Goal: Task Accomplishment & Management: Complete application form

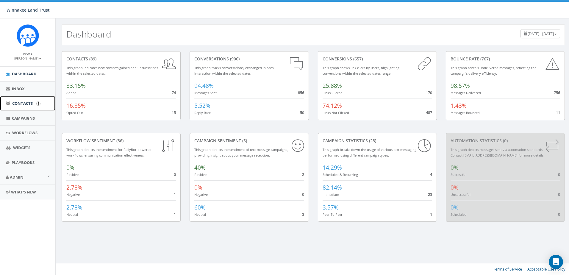
click at [19, 103] on span "Contacts" at bounding box center [22, 103] width 21 height 5
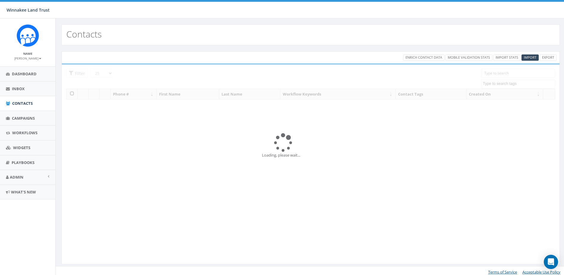
select select
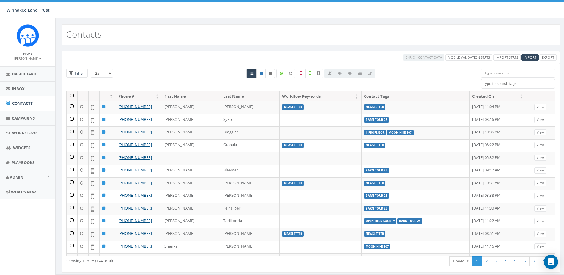
click at [501, 83] on textarea "Search" at bounding box center [519, 83] width 72 height 5
click at [502, 72] on input "search" at bounding box center [518, 73] width 74 height 9
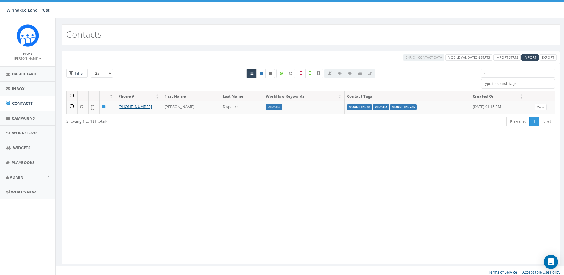
type input "d"
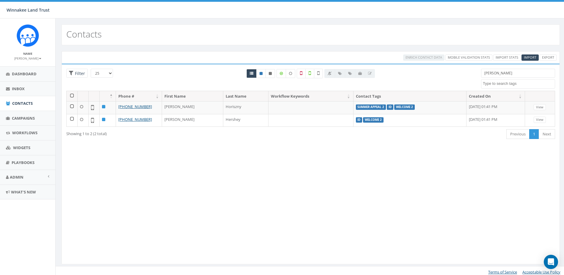
type input "john"
click at [19, 119] on span "Campaigns" at bounding box center [23, 117] width 23 height 5
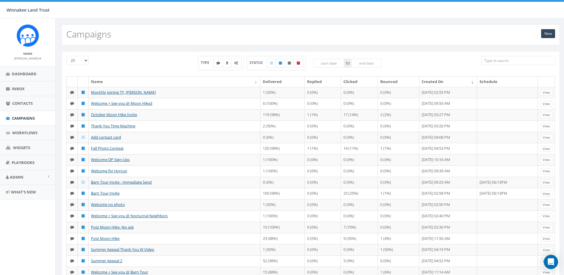
click at [528, 59] on input "search" at bounding box center [518, 60] width 74 height 9
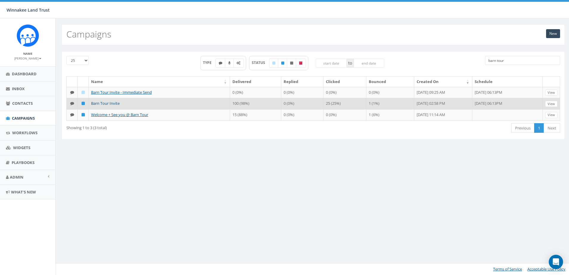
type input "barn tour"
click at [102, 103] on link "Barn Tour Invite" at bounding box center [105, 103] width 29 height 5
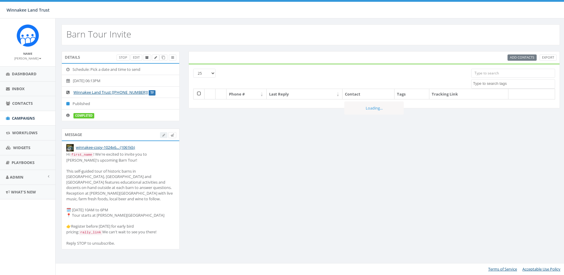
select select
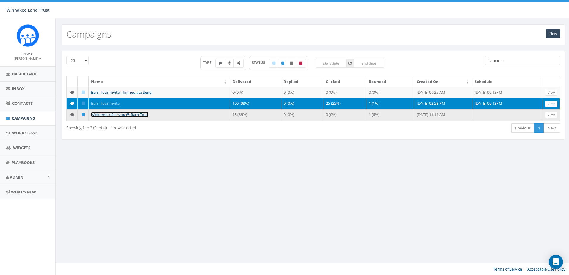
click at [126, 117] on link "Welcome + See you @ Barn Tour" at bounding box center [119, 114] width 57 height 5
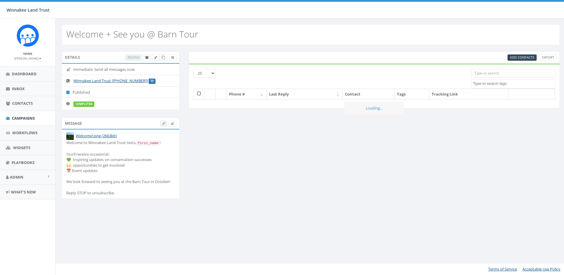
select select
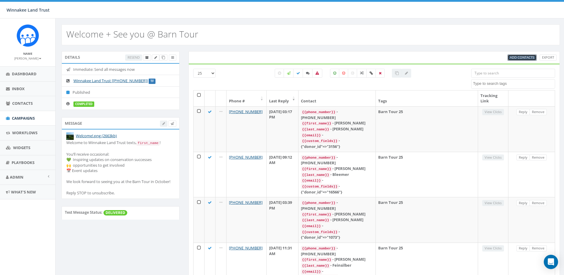
click at [520, 55] on link "Add Contacts" at bounding box center [522, 57] width 29 height 6
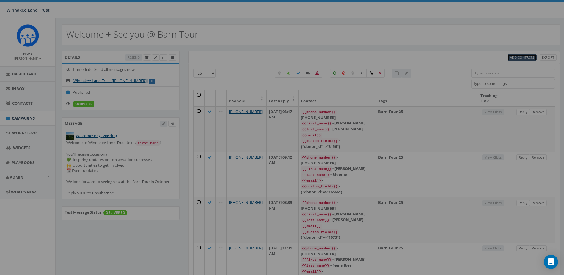
select select
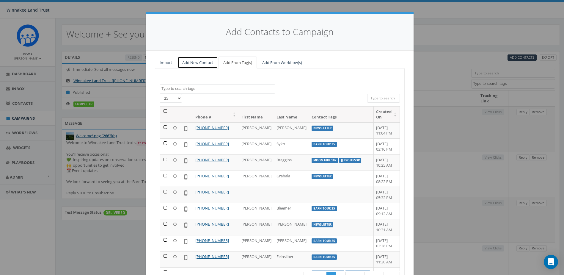
click at [193, 62] on link "Add New Contact" at bounding box center [198, 62] width 40 height 12
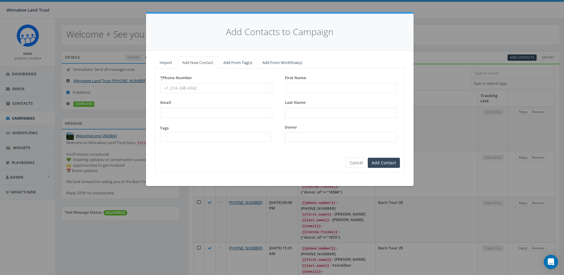
click at [208, 84] on input "* Phone Number" at bounding box center [216, 88] width 112 height 10
paste input "8457056861"
type input "8457056861"
click at [314, 81] on div "First Name" at bounding box center [341, 83] width 112 height 20
click at [308, 87] on input "First Name" at bounding box center [341, 88] width 112 height 10
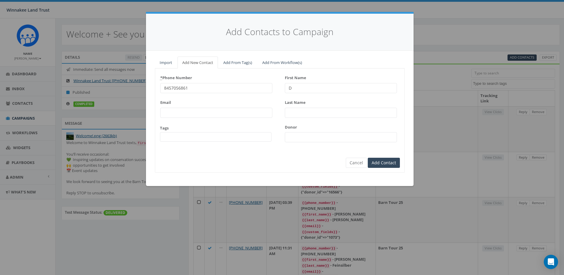
type input "Da"
type input "v"
type input "B"
type input "Dave"
click at [306, 110] on input "Last Name" at bounding box center [341, 113] width 112 height 10
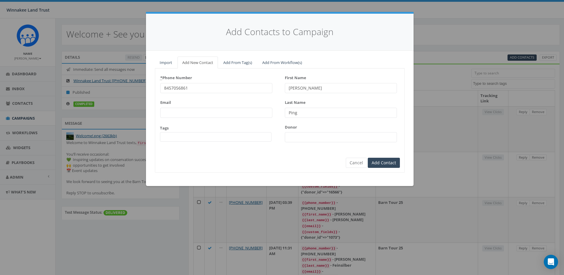
type input "Ping"
click at [300, 139] on input "Donor" at bounding box center [341, 137] width 112 height 10
click at [230, 140] on span at bounding box center [216, 137] width 112 height 10
type textarea "b"
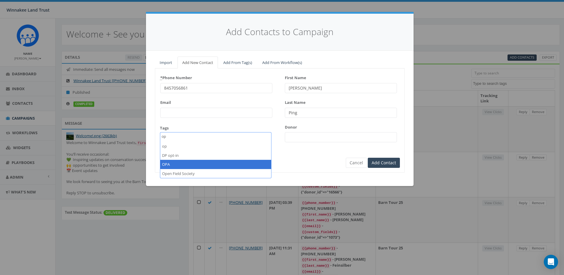
type textarea "op"
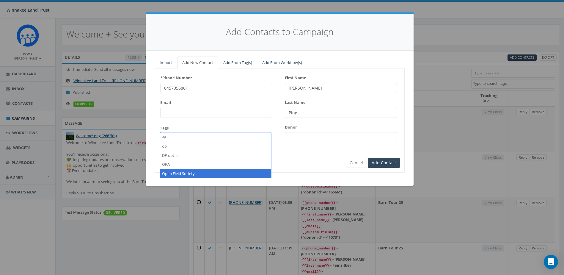
select select "Open Field Society"
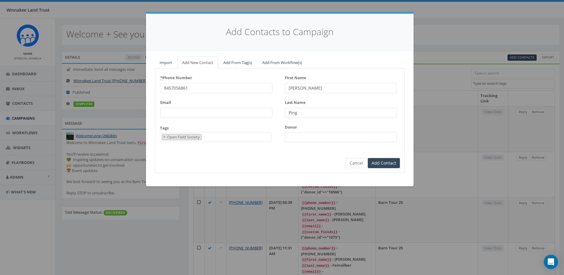
click at [302, 134] on input "Donor" at bounding box center [341, 137] width 112 height 10
paste input "4837"
type input "4837"
click at [378, 164] on input "Add Contact" at bounding box center [384, 163] width 32 height 10
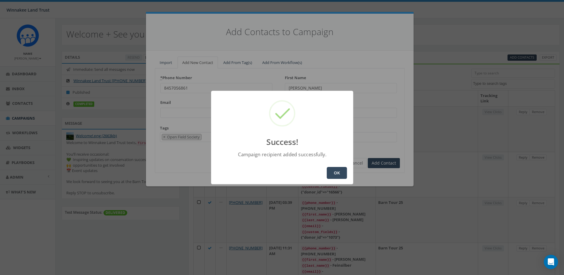
click at [338, 171] on button "OK" at bounding box center [337, 173] width 20 height 12
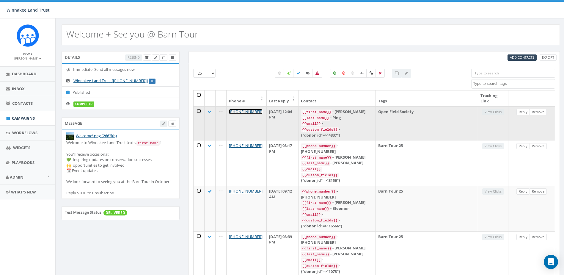
click at [244, 111] on link "+1 845-705-6861" at bounding box center [246, 111] width 34 height 5
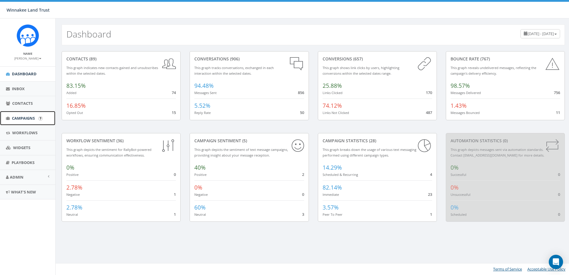
click at [15, 124] on link "Campaigns" at bounding box center [27, 118] width 55 height 15
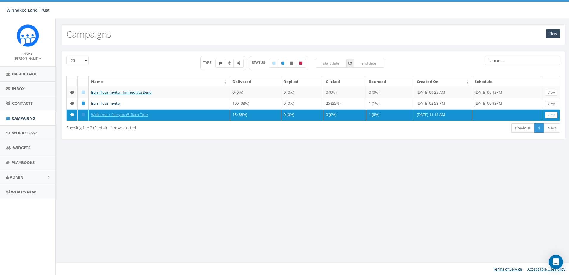
drag, startPoint x: 496, startPoint y: 62, endPoint x: 477, endPoint y: 62, distance: 18.7
click at [477, 62] on div "25 50 100 TYPE STATUS to barn tour" at bounding box center [313, 66] width 502 height 20
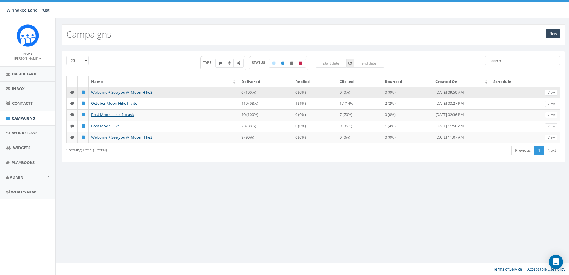
type input "moon h"
click at [146, 90] on link "Welcome + See you @ Moon Hike3" at bounding box center [121, 92] width 61 height 5
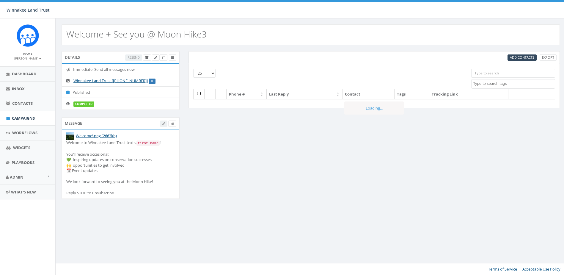
select select
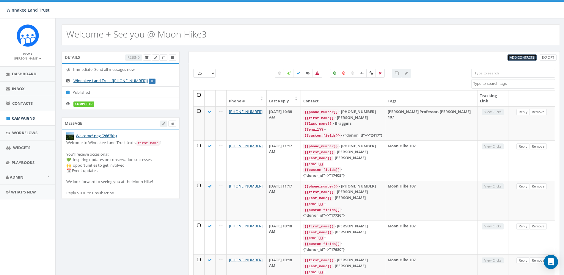
click at [532, 57] on span "Add Contacts" at bounding box center [522, 57] width 24 height 4
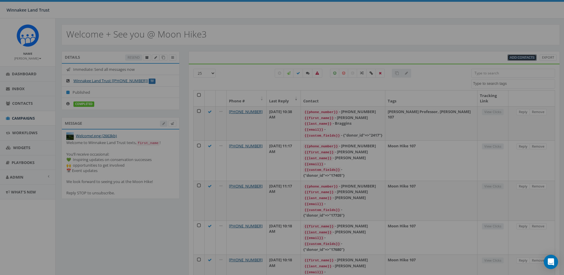
select select
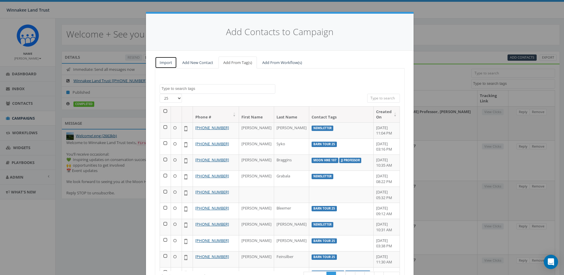
click at [165, 63] on link "Import" at bounding box center [166, 62] width 22 height 12
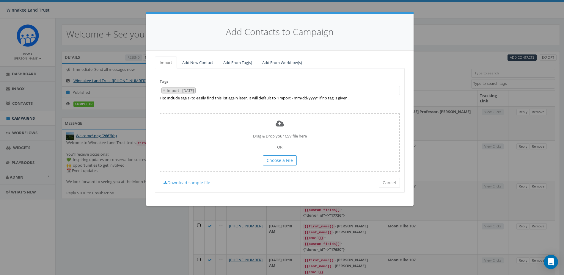
click at [164, 91] on span "×" at bounding box center [164, 90] width 2 height 5
select select
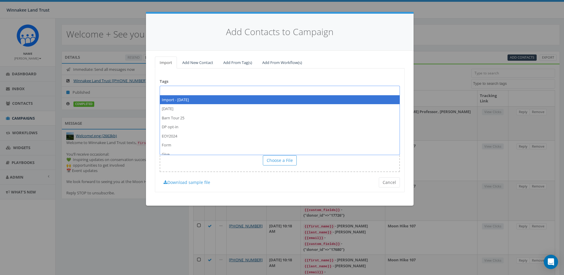
click at [220, 74] on div "Tags Import - 10/01/2025 2025/07/01 Barn Tour 25 DP opt-in EOY2024 Form Give HV…" at bounding box center [280, 130] width 250 height 124
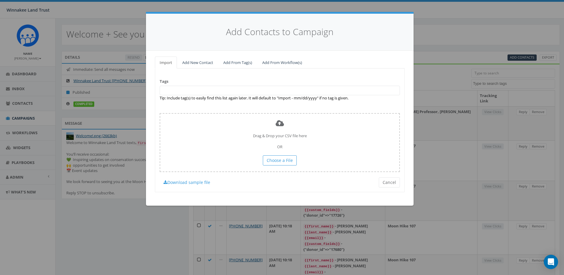
click at [192, 91] on span at bounding box center [280, 91] width 240 height 10
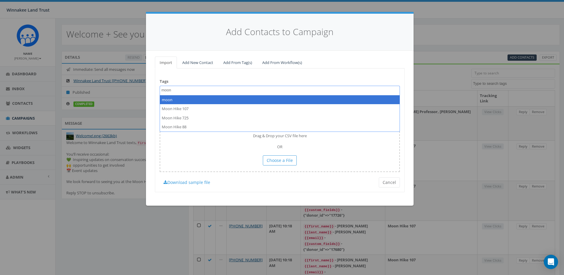
type textarea "moon"
select select "moon"
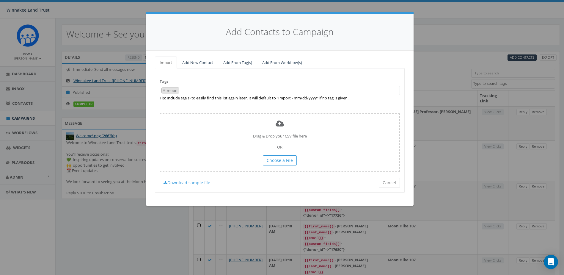
click at [164, 91] on span "×" at bounding box center [164, 90] width 2 height 5
select select
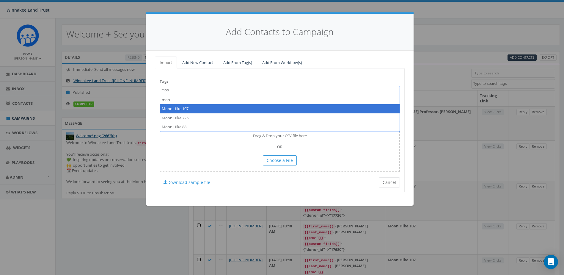
type textarea "moo"
select select "Moon Hike 107"
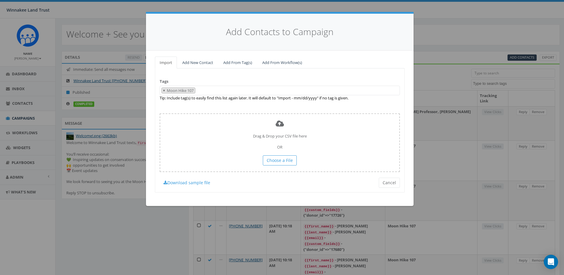
click at [164, 91] on span "×" at bounding box center [164, 90] width 2 height 5
select select
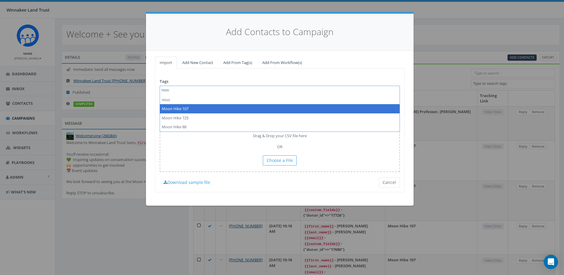
type textarea "moo"
select select "Moon Hike 107"
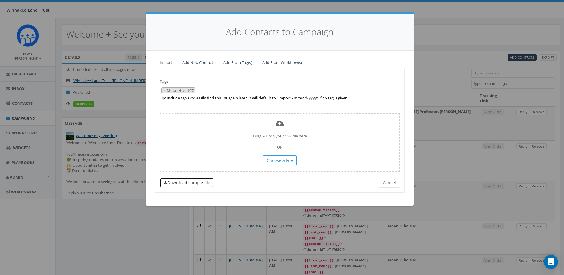
click at [188, 182] on link "Download sample file" at bounding box center [187, 183] width 54 height 10
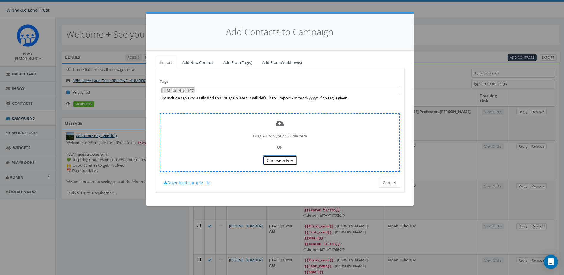
click at [281, 163] on button "Choose a File" at bounding box center [280, 160] width 34 height 10
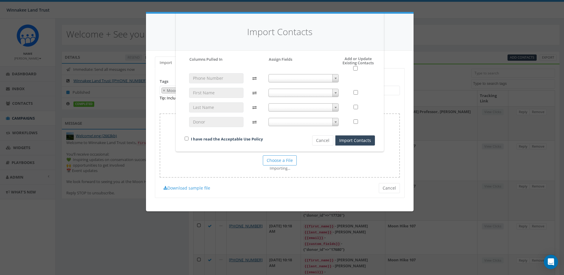
click at [280, 73] on div at bounding box center [303, 102] width 79 height 59
click at [281, 78] on span at bounding box center [304, 78] width 70 height 8
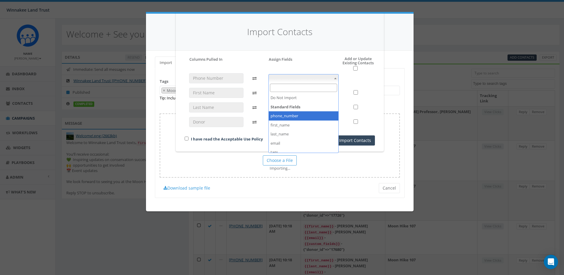
select select "phone_number"
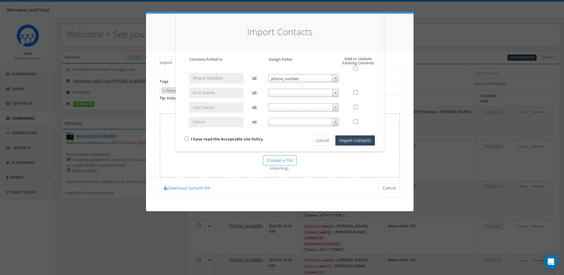
click at [298, 91] on span at bounding box center [304, 93] width 70 height 8
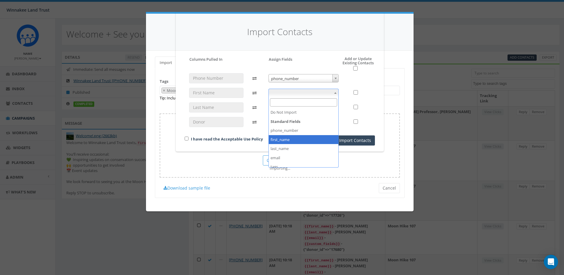
select select "first_name"
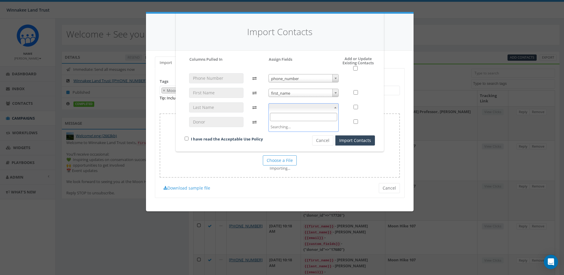
click at [304, 106] on span at bounding box center [304, 107] width 70 height 8
select select "last_name"
click at [294, 120] on span at bounding box center [304, 122] width 70 height 8
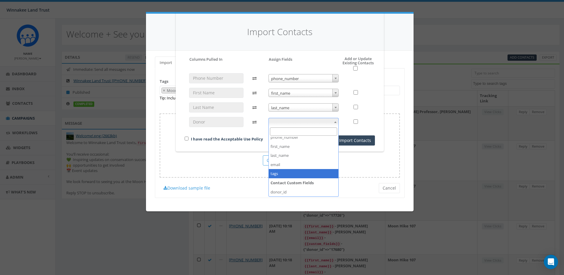
scroll to position [32, 0]
select select "donor_id"
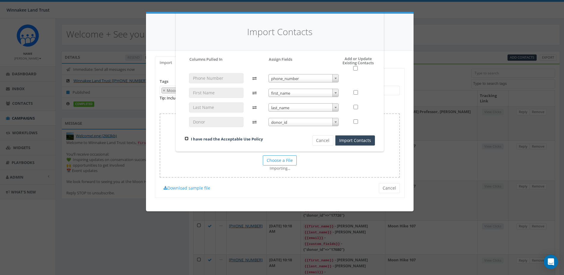
drag, startPoint x: 186, startPoint y: 137, endPoint x: 195, endPoint y: 138, distance: 9.3
click at [186, 137] on input "checkbox" at bounding box center [187, 138] width 4 height 4
checkbox input "true"
click at [367, 139] on button "Import Contacts" at bounding box center [355, 140] width 40 height 10
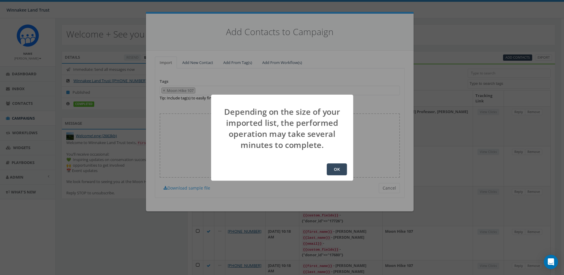
click at [335, 169] on button "OK" at bounding box center [337, 169] width 20 height 12
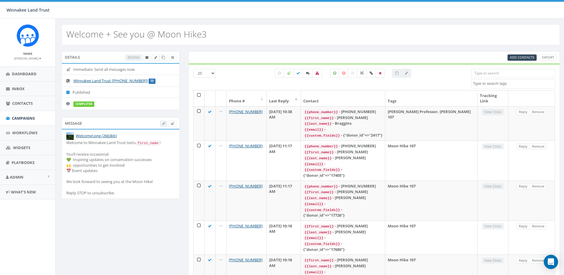
select select
click at [527, 56] on span "Add Contacts" at bounding box center [522, 57] width 24 height 4
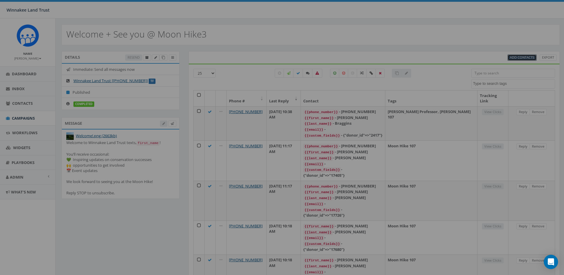
select select
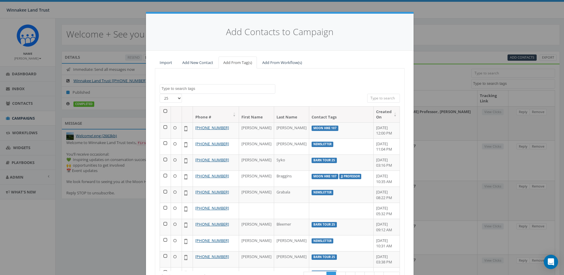
click at [384, 97] on input "search" at bounding box center [383, 98] width 33 height 9
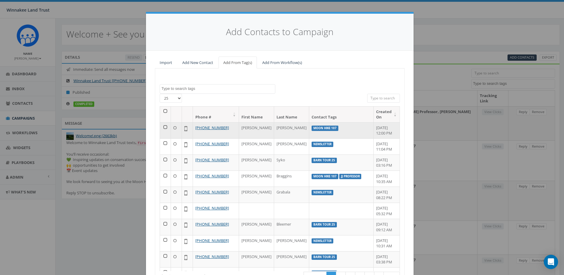
click at [162, 127] on td at bounding box center [165, 130] width 11 height 16
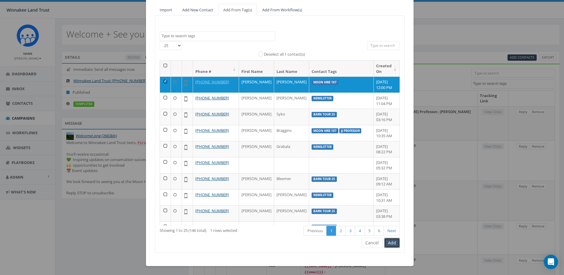
click at [393, 242] on button "Add" at bounding box center [392, 243] width 16 height 10
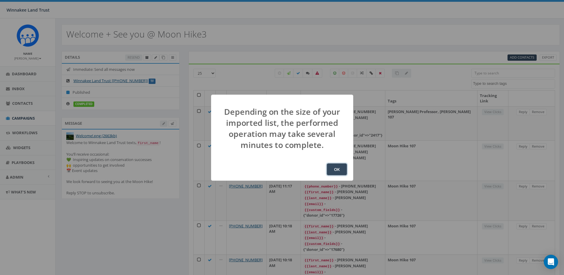
click at [339, 168] on button "OK" at bounding box center [337, 169] width 20 height 12
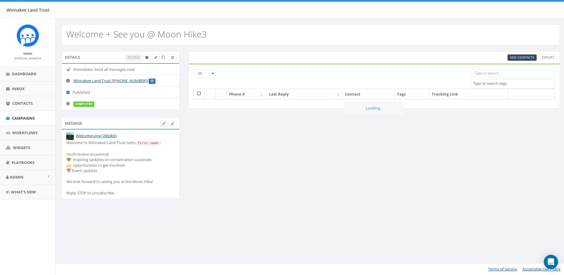
select select
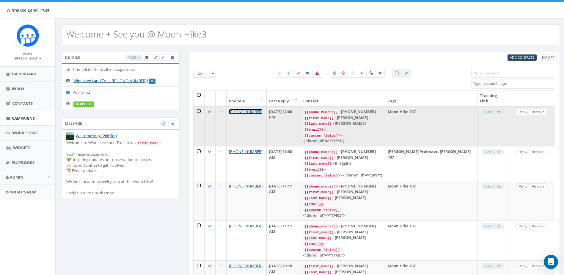
click at [245, 109] on link "[PHONE_NUMBER]" at bounding box center [246, 111] width 34 height 5
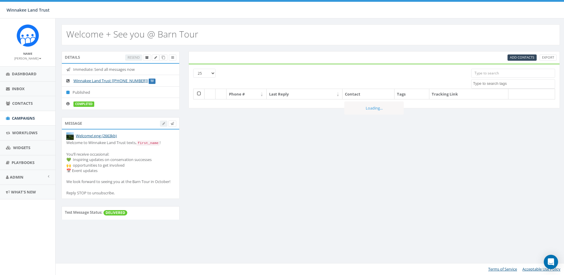
select select
